Goal: Task Accomplishment & Management: Manage account settings

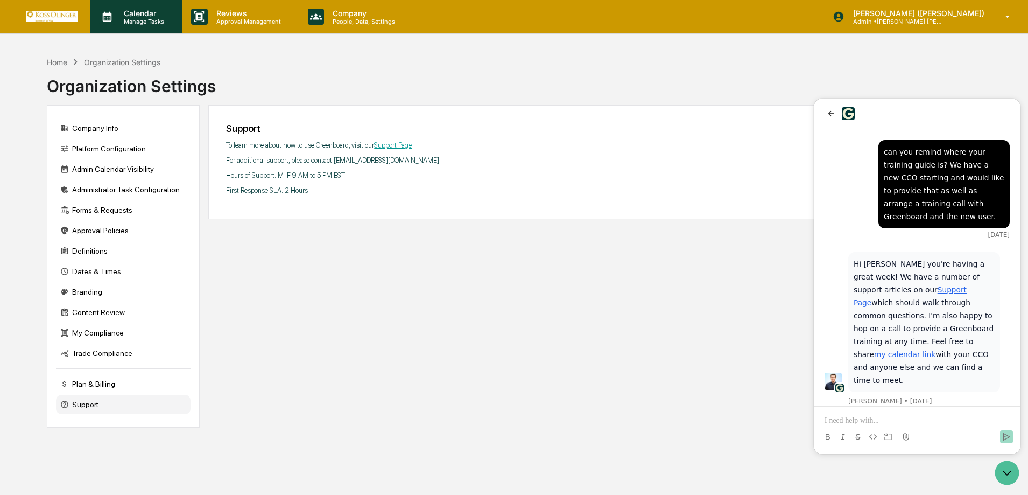
scroll to position [296, 0]
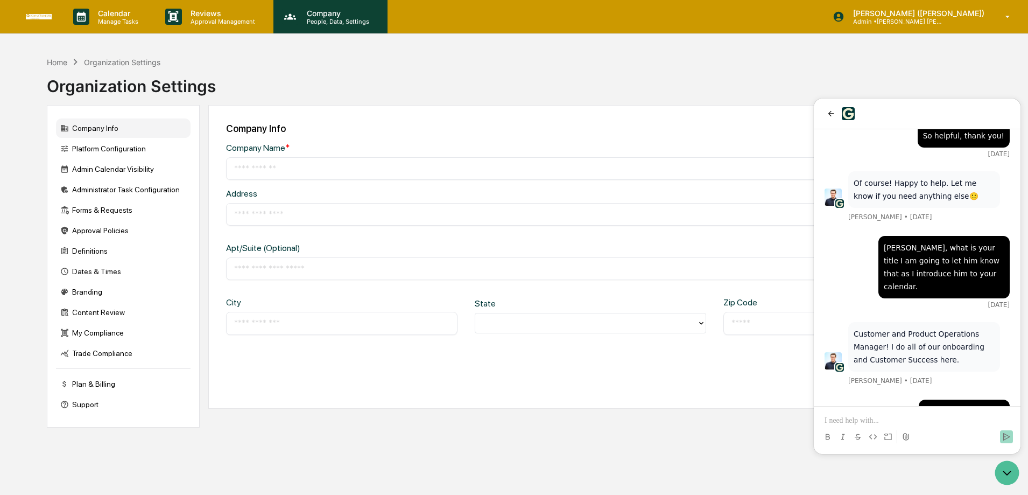
type input "**********"
type input "*******"
type input "**********"
type input "*****"
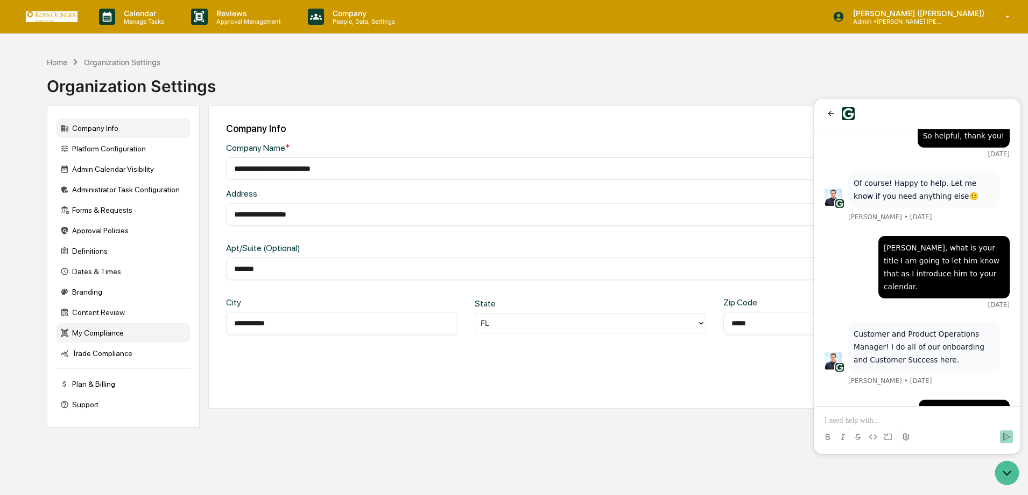
click at [100, 334] on div "My Compliance" at bounding box center [123, 332] width 135 height 19
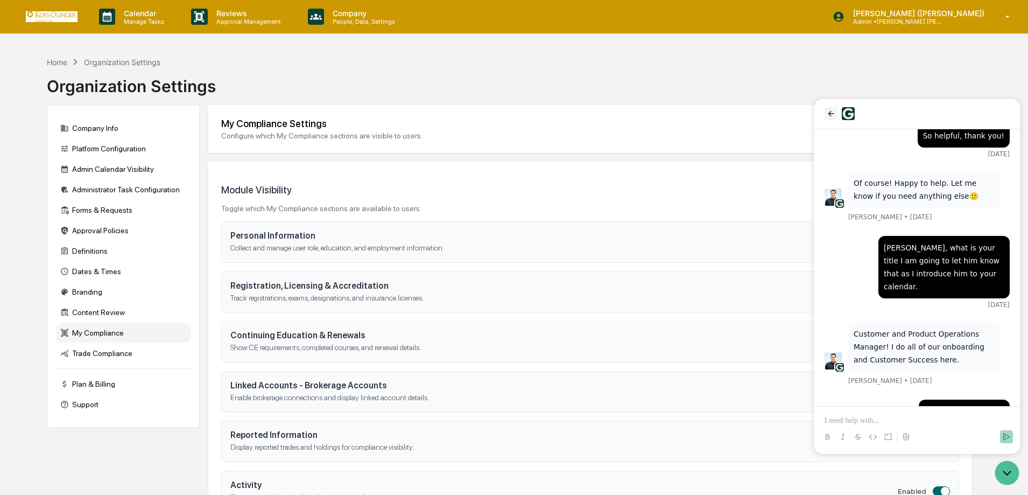
click at [829, 114] on icon "back" at bounding box center [831, 113] width 6 height 5
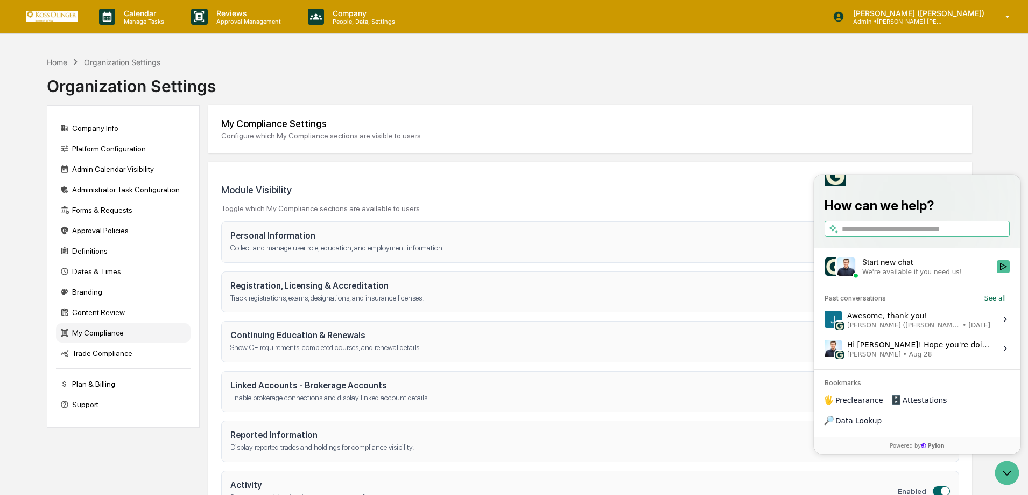
scroll to position [88, 0]
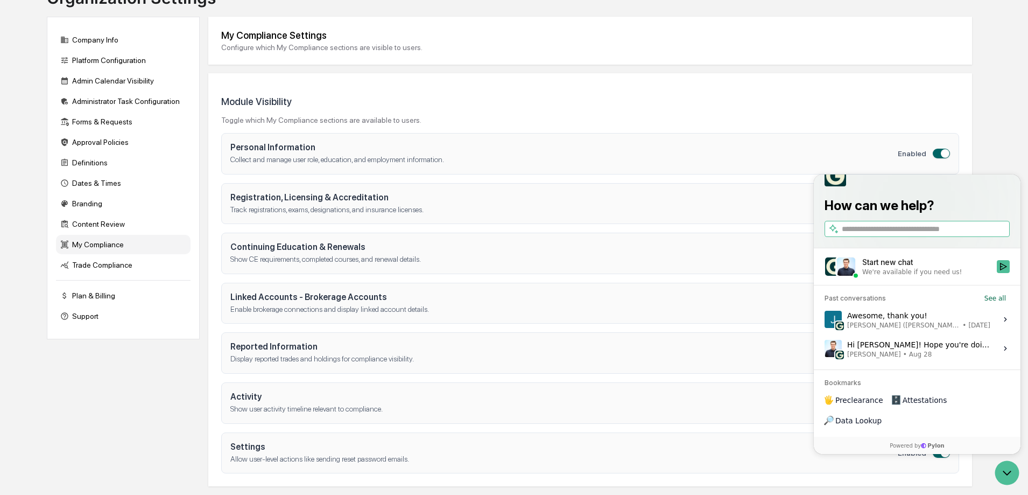
click at [946, 186] on div at bounding box center [917, 176] width 185 height 22
click at [999, 138] on div "Home Organization Settings Organization Settings Company Info Platform Configur…" at bounding box center [514, 229] width 1028 height 532
click at [855, 186] on div at bounding box center [917, 176] width 185 height 22
click at [1012, 471] on icon "Open customer support" at bounding box center [1007, 472] width 27 height 27
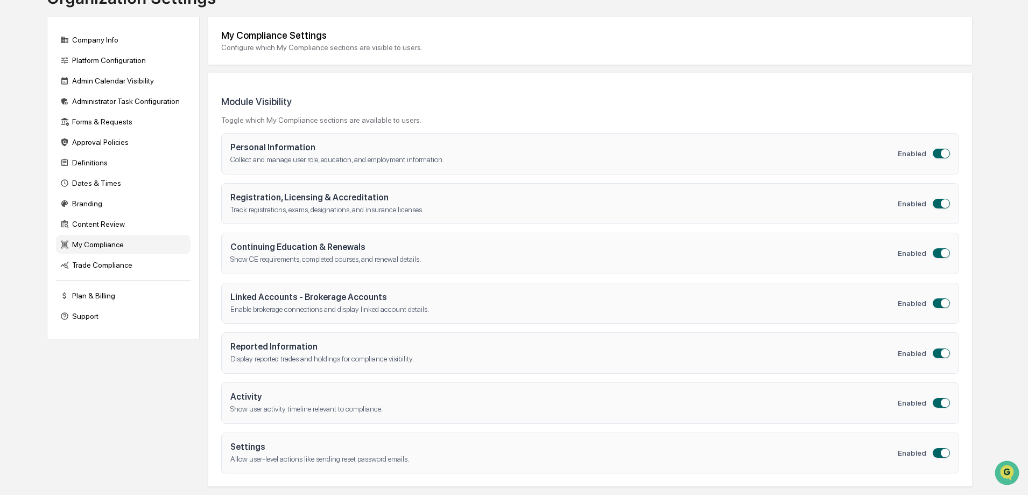
scroll to position [0, 0]
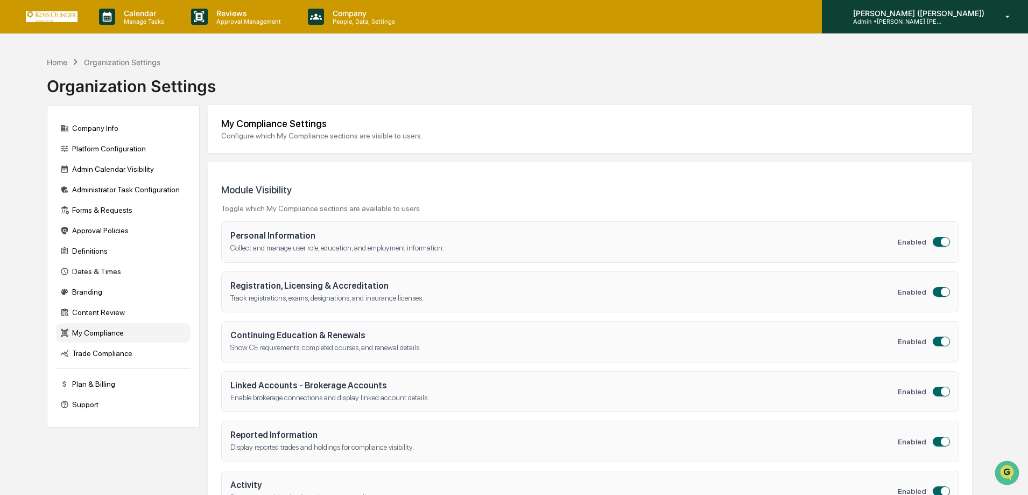
click at [945, 20] on p "Admin • Koss Olinger Consulting, LLC" at bounding box center [894, 22] width 100 height 8
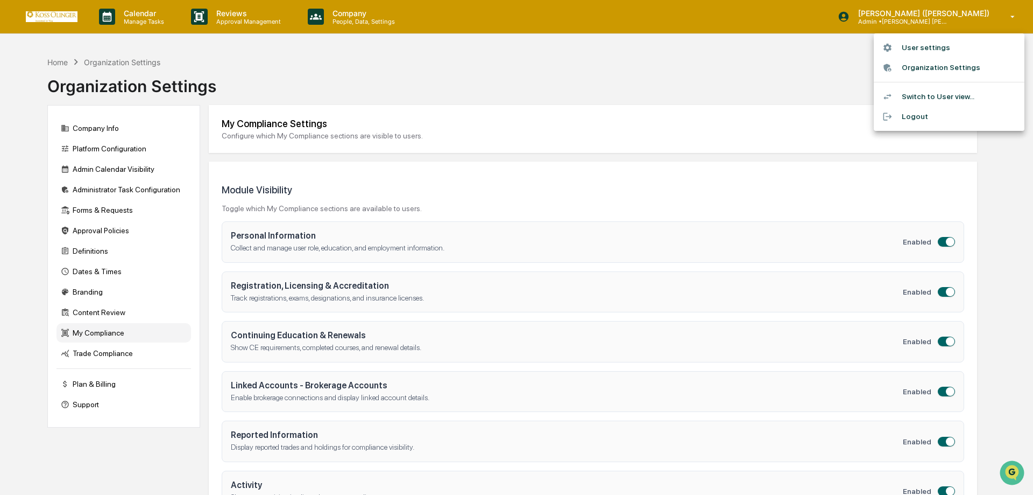
drag, startPoint x: 374, startPoint y: 86, endPoint x: 74, endPoint y: 23, distance: 306.3
click at [370, 85] on div at bounding box center [516, 247] width 1033 height 495
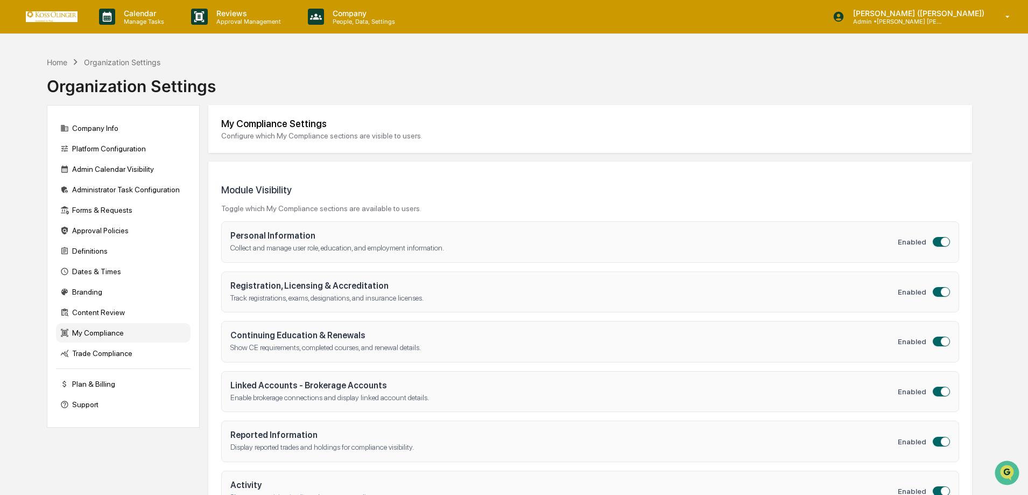
click at [29, 12] on img at bounding box center [52, 16] width 52 height 10
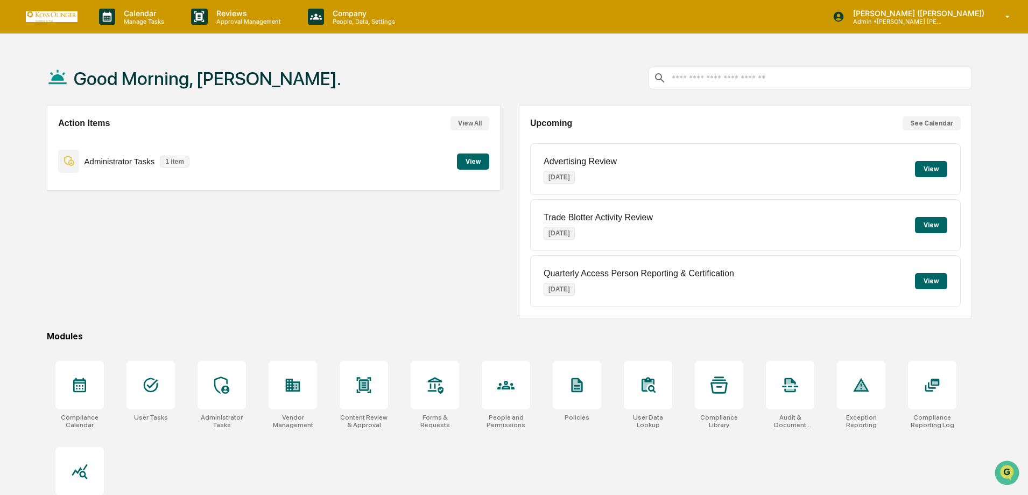
scroll to position [51, 0]
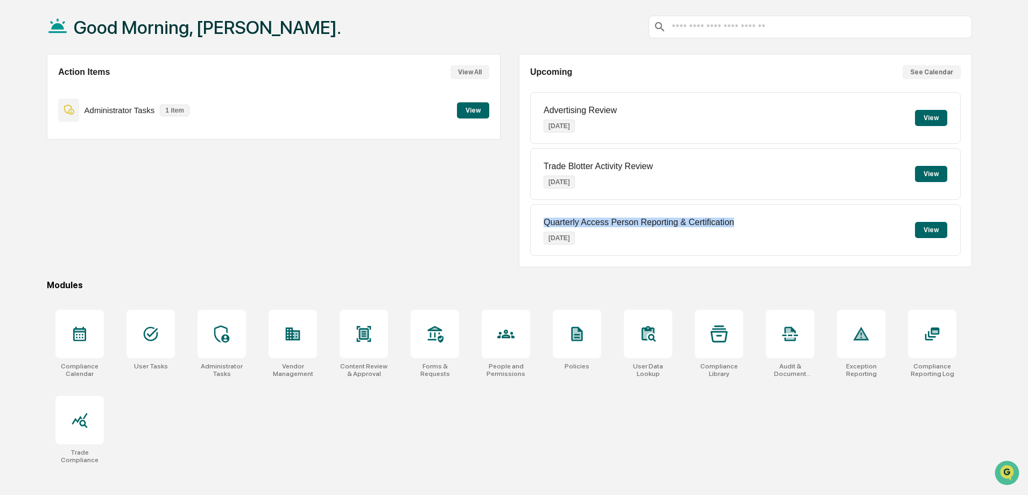
drag, startPoint x: 741, startPoint y: 221, endPoint x: 667, endPoint y: 224, distance: 73.8
click at [513, 218] on div "Action Items View All Administrator Tasks 1 item View Upcoming See Calendar Adv…" at bounding box center [509, 160] width 925 height 213
click at [704, 228] on div "Quarterly Access Person Reporting & Certification Oct 30, 2025" at bounding box center [639, 230] width 191 height 42
click at [575, 335] on icon at bounding box center [577, 334] width 11 height 15
